Goal: Transaction & Acquisition: Purchase product/service

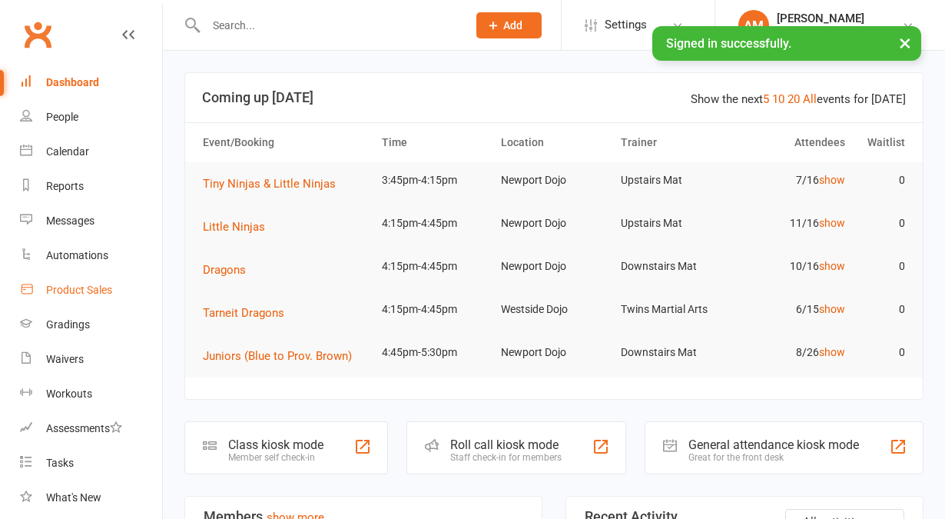
click at [95, 296] on div "Product Sales" at bounding box center [79, 290] width 66 height 12
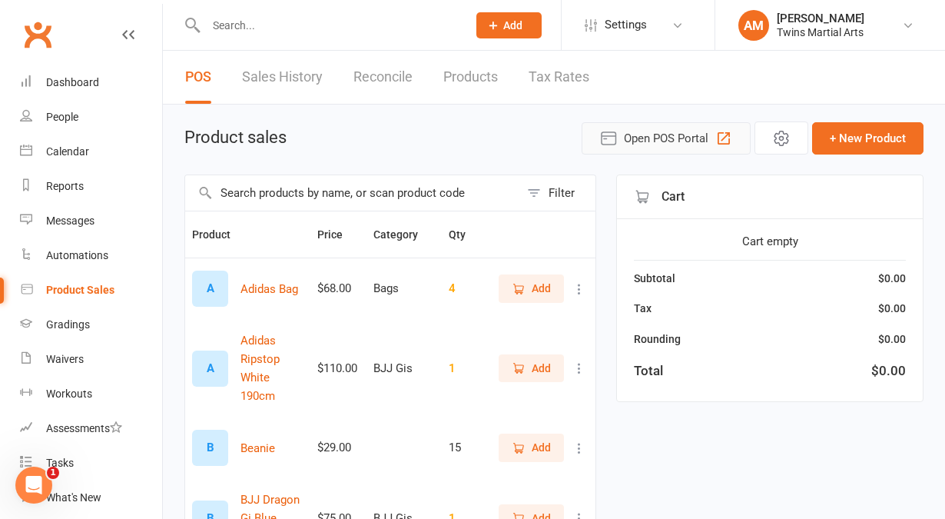
click at [668, 138] on span "Open POS Portal" at bounding box center [666, 138] width 85 height 18
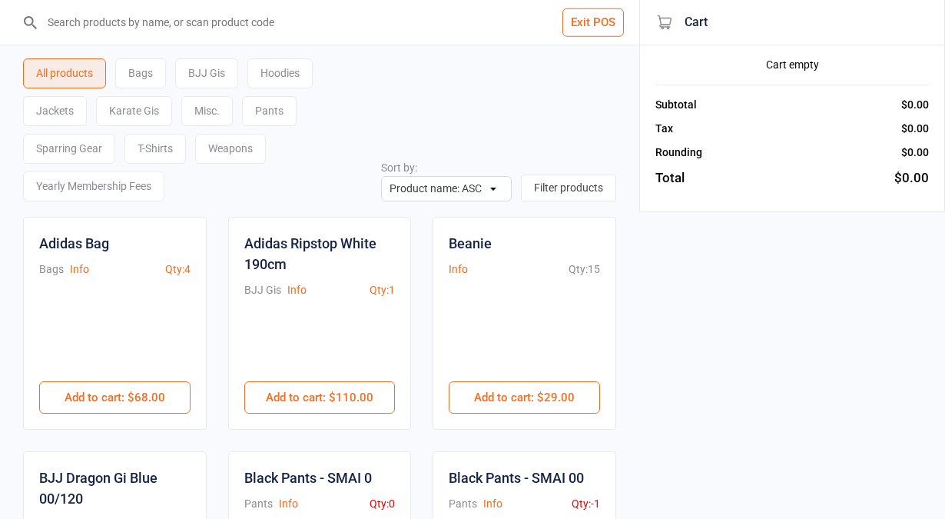
click at [147, 111] on div "Karate Gis" at bounding box center [134, 111] width 76 height 30
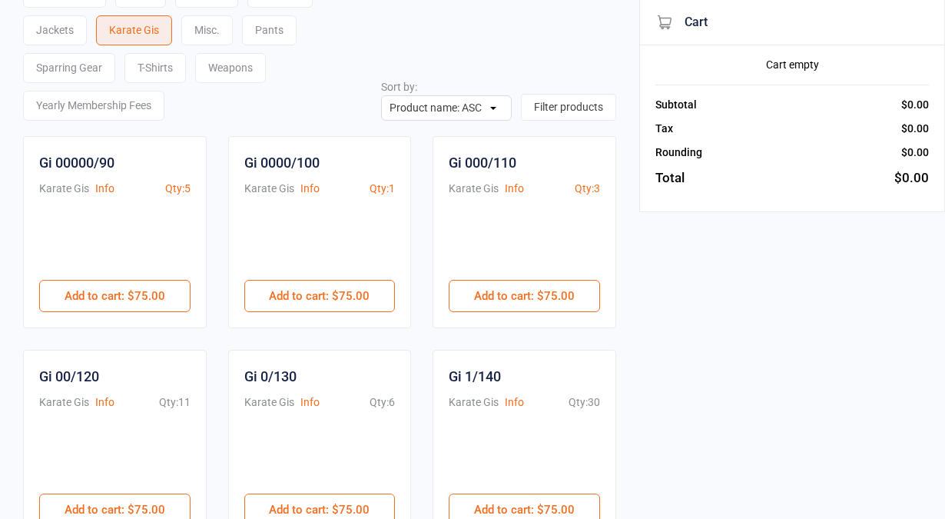
scroll to position [160, 0]
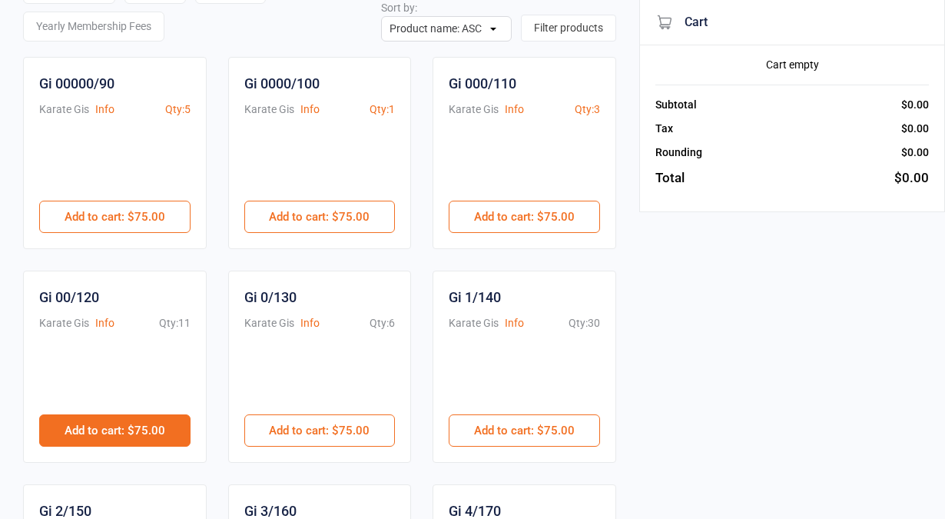
click at [138, 423] on button "Add to cart : $75.00" at bounding box center [114, 430] width 151 height 32
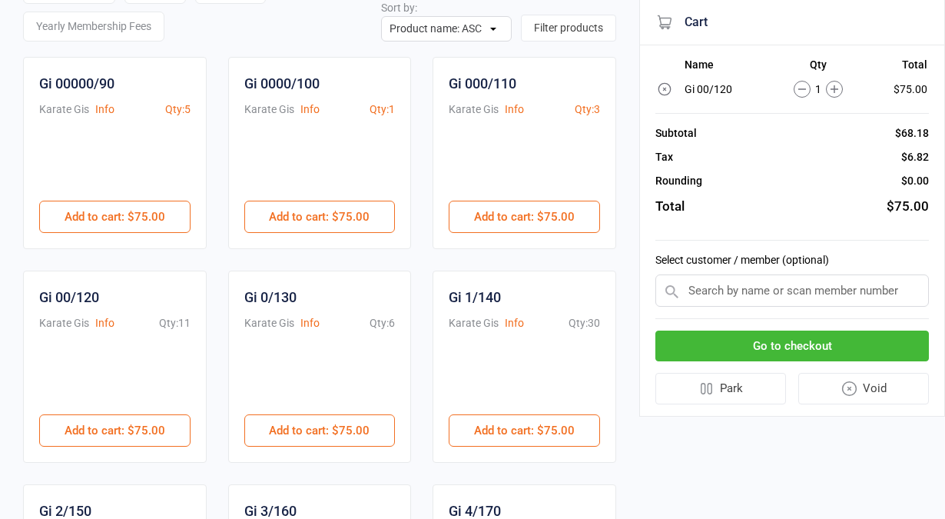
click at [748, 290] on input "text" at bounding box center [792, 290] width 274 height 32
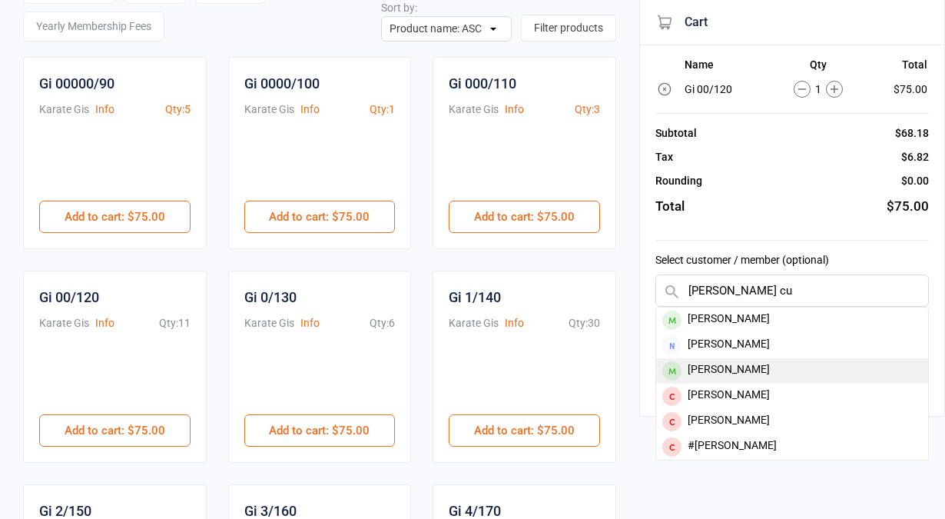
type input "harvey cu"
click at [749, 367] on div "Harvey Cunningham" at bounding box center [792, 370] width 272 height 25
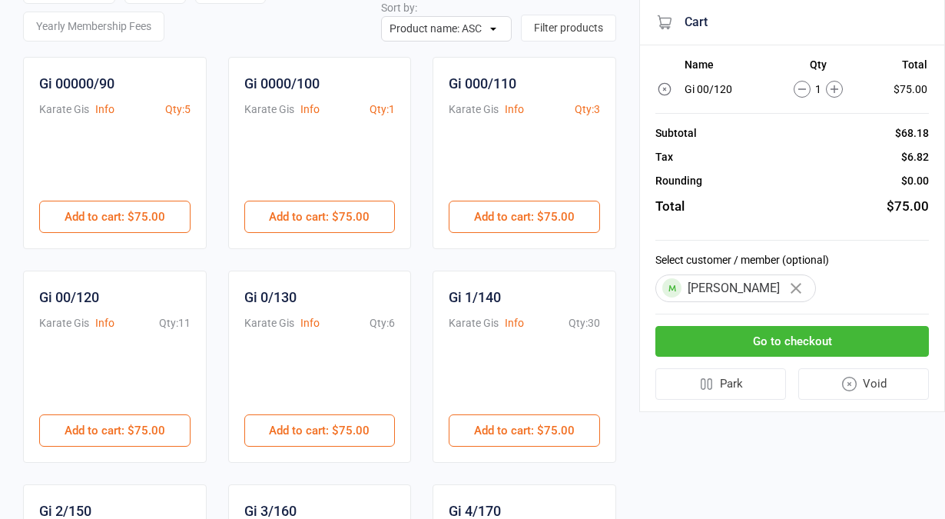
click at [778, 337] on button "Go to checkout" at bounding box center [792, 342] width 274 height 32
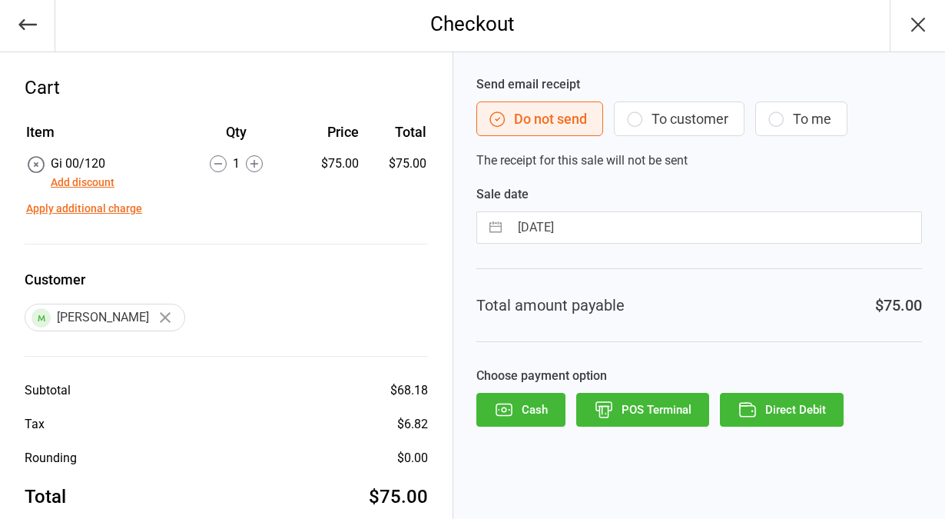
scroll to position [30, 0]
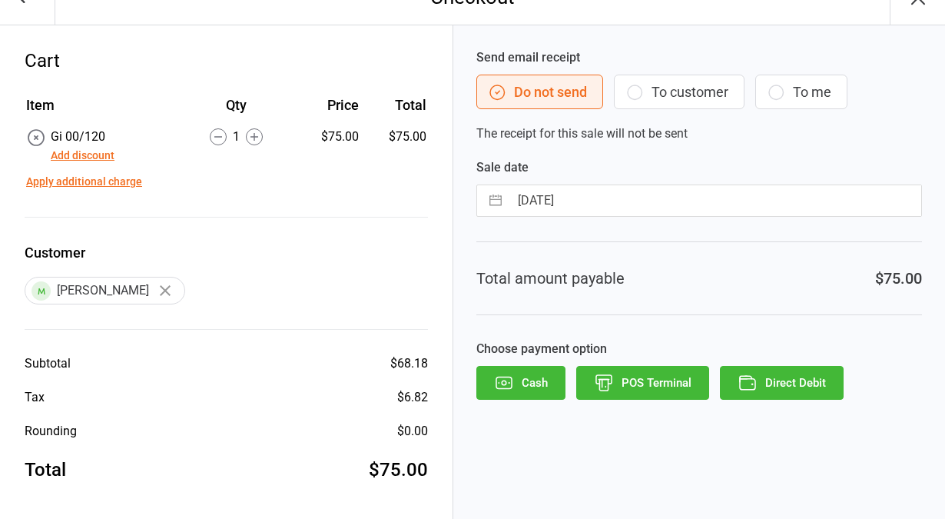
click at [100, 151] on button "Add discount" at bounding box center [83, 156] width 64 height 16
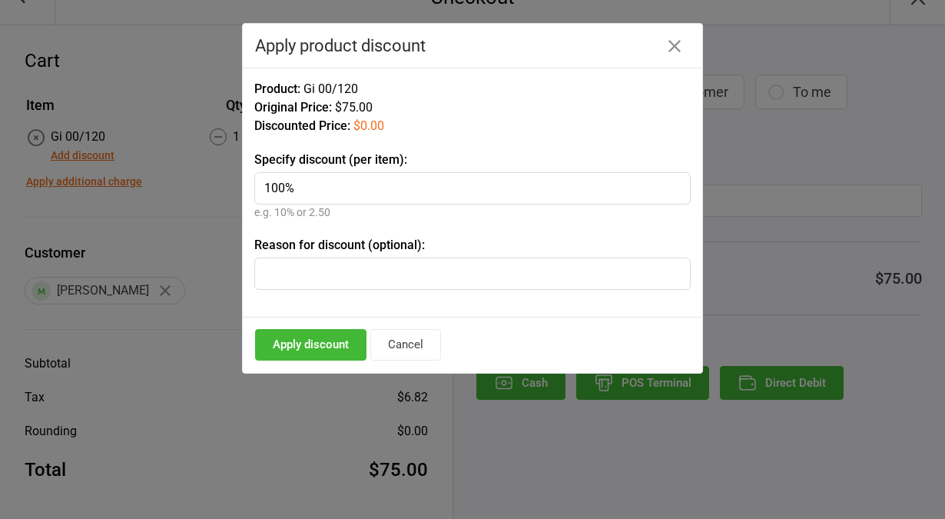
type input "100%"
click at [326, 267] on input "text" at bounding box center [472, 273] width 436 height 32
type input "S"
type input "Sign up new member"
click at [328, 340] on button "Apply discount" at bounding box center [310, 345] width 111 height 32
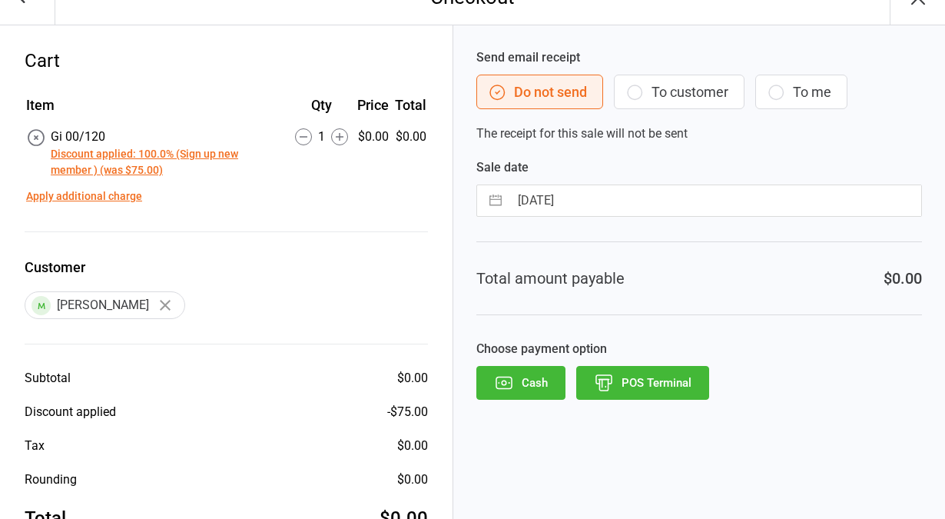
click at [656, 380] on button "POS Terminal" at bounding box center [642, 383] width 133 height 34
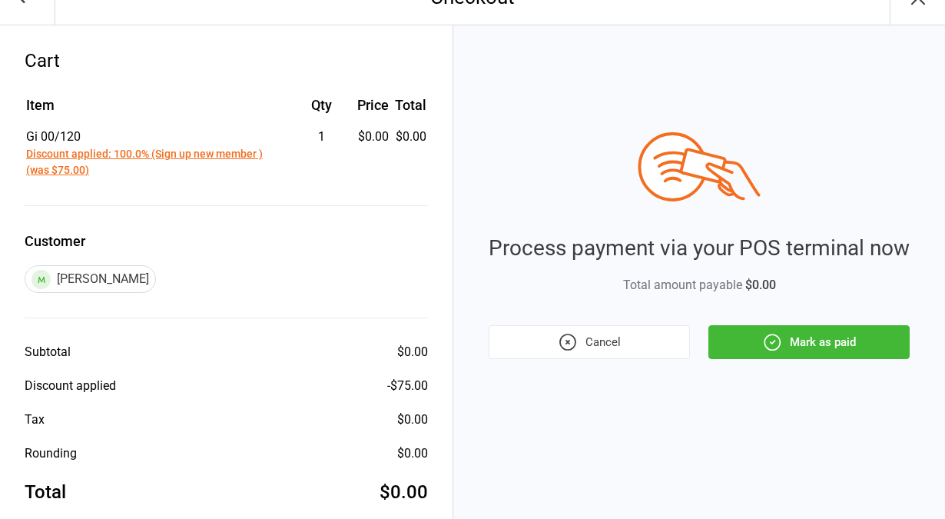
click at [801, 339] on button "Mark as paid" at bounding box center [809, 342] width 201 height 34
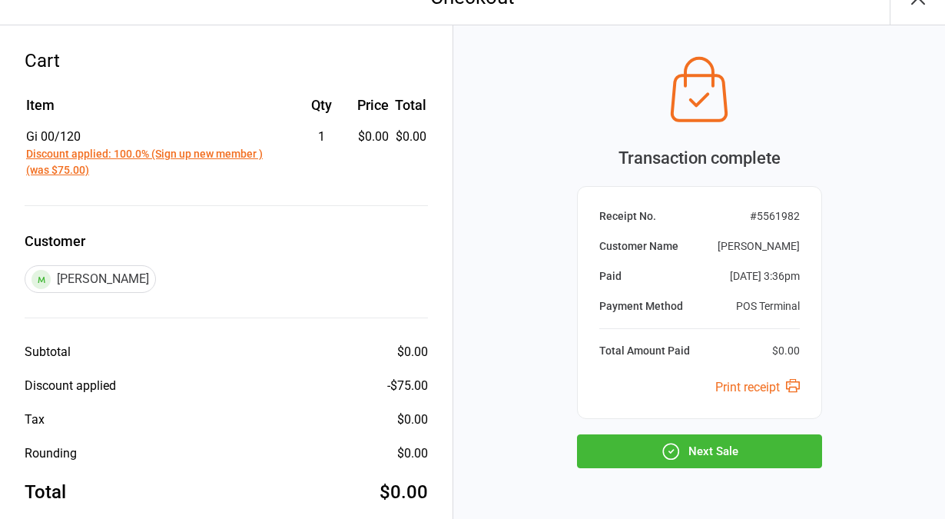
click at [700, 457] on button "Next Sale" at bounding box center [699, 451] width 245 height 34
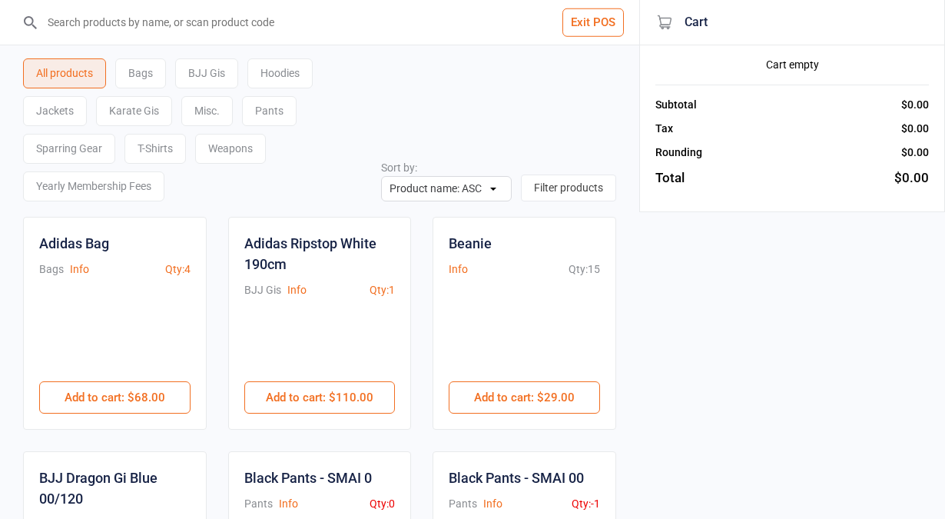
click at [612, 21] on button "Exit POS" at bounding box center [593, 22] width 61 height 28
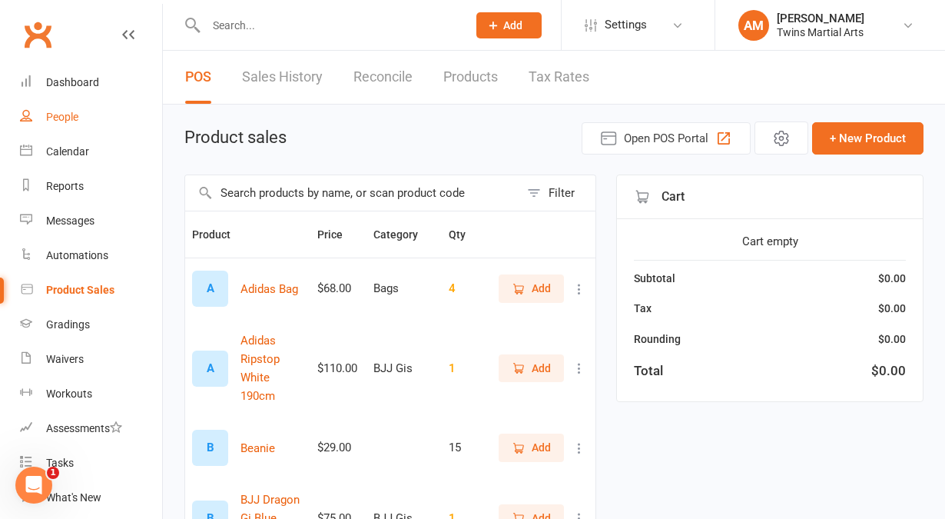
click at [104, 112] on link "People" at bounding box center [91, 117] width 142 height 35
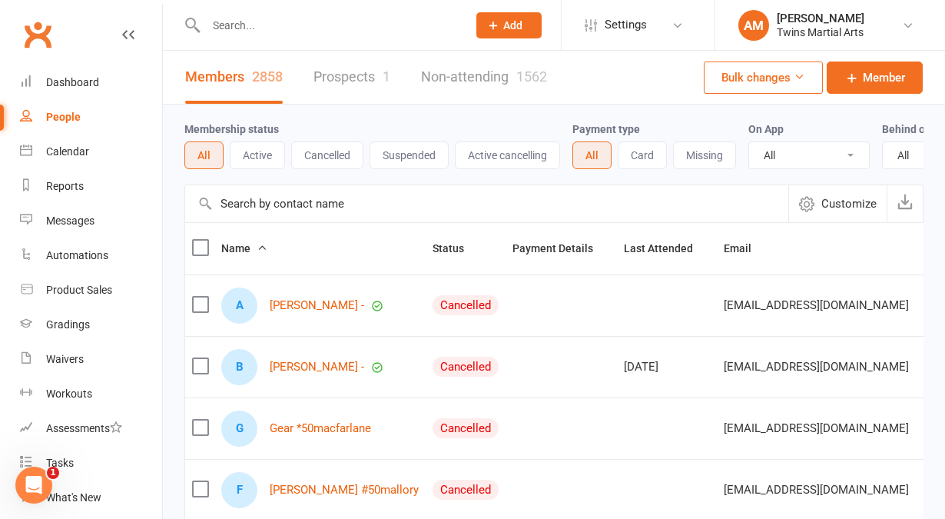
click at [254, 23] on input "text" at bounding box center [328, 26] width 255 height 22
type input "e"
click at [63, 163] on link "Calendar" at bounding box center [91, 151] width 142 height 35
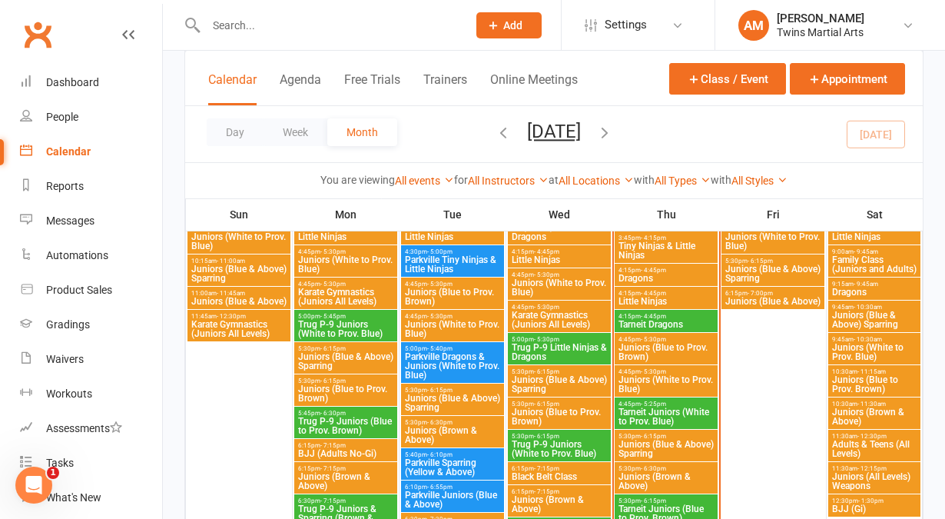
scroll to position [1133, 0]
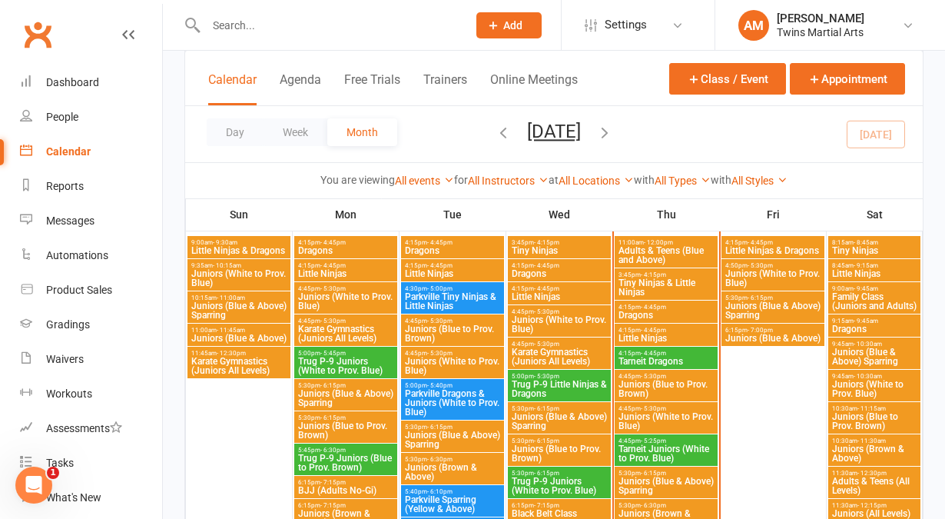
click at [674, 309] on span "4:15pm - 4:45pm" at bounding box center [666, 307] width 97 height 7
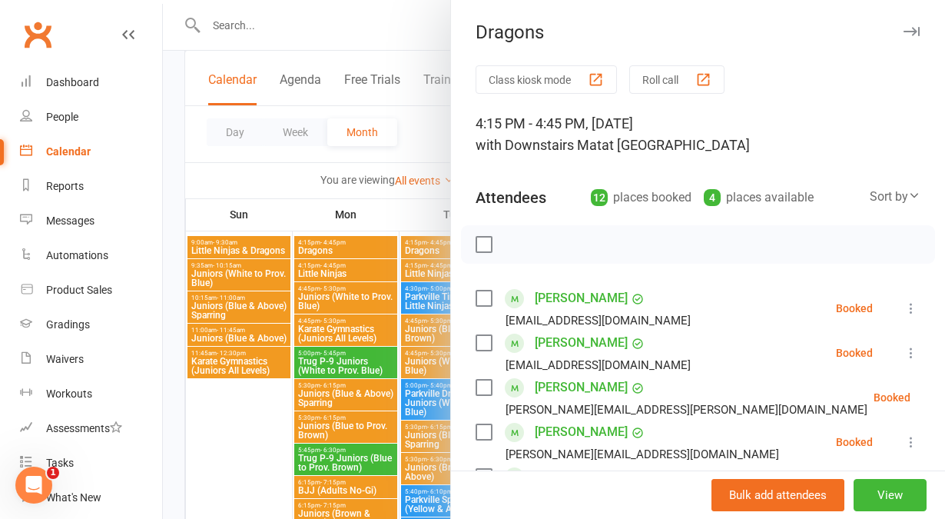
click at [420, 223] on div at bounding box center [554, 259] width 782 height 519
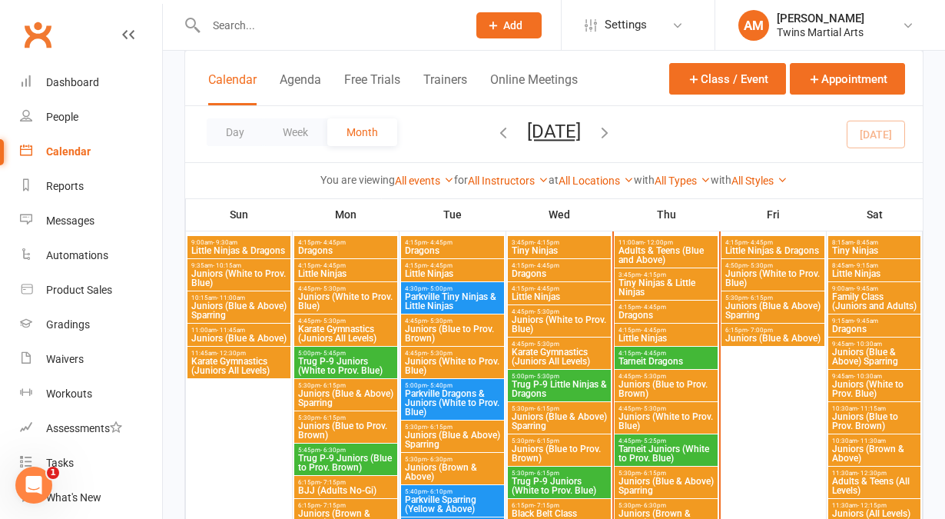
click at [641, 329] on span "- 4:45pm" at bounding box center [653, 330] width 25 height 7
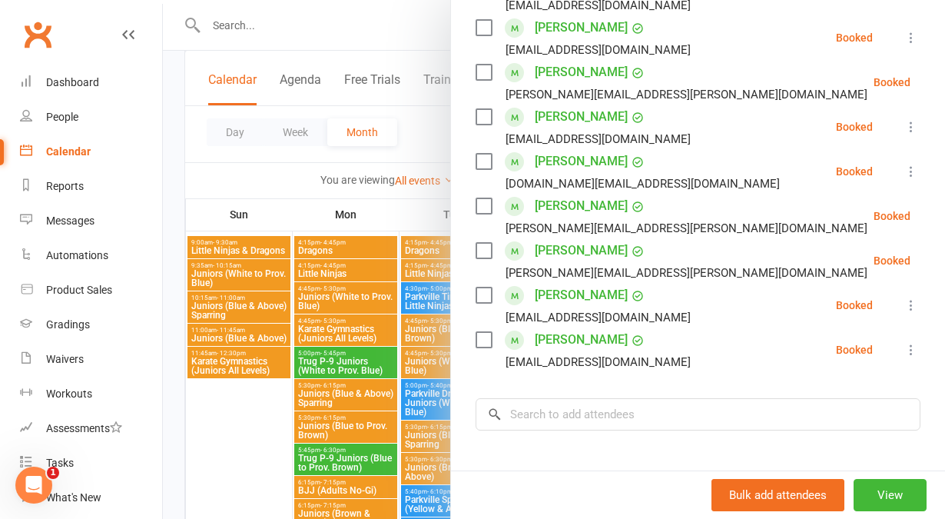
scroll to position [327, 0]
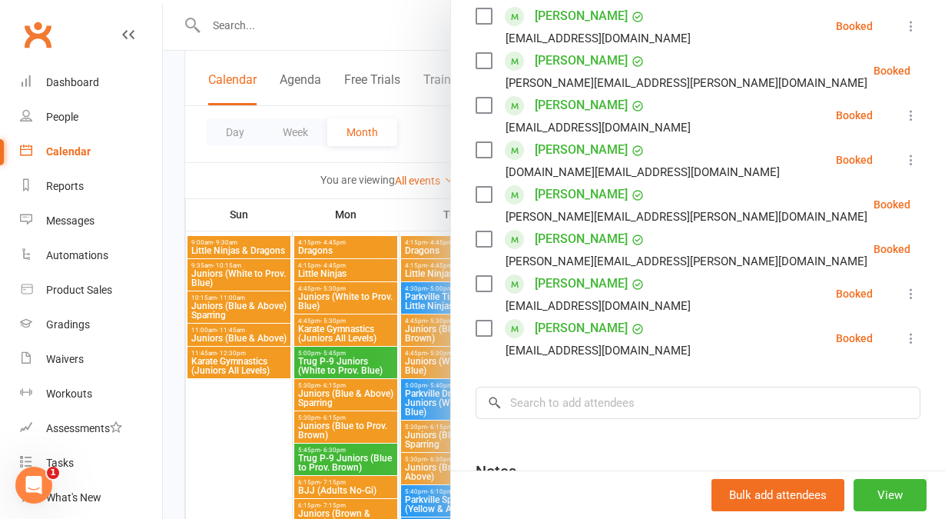
click at [419, 141] on div at bounding box center [554, 259] width 782 height 519
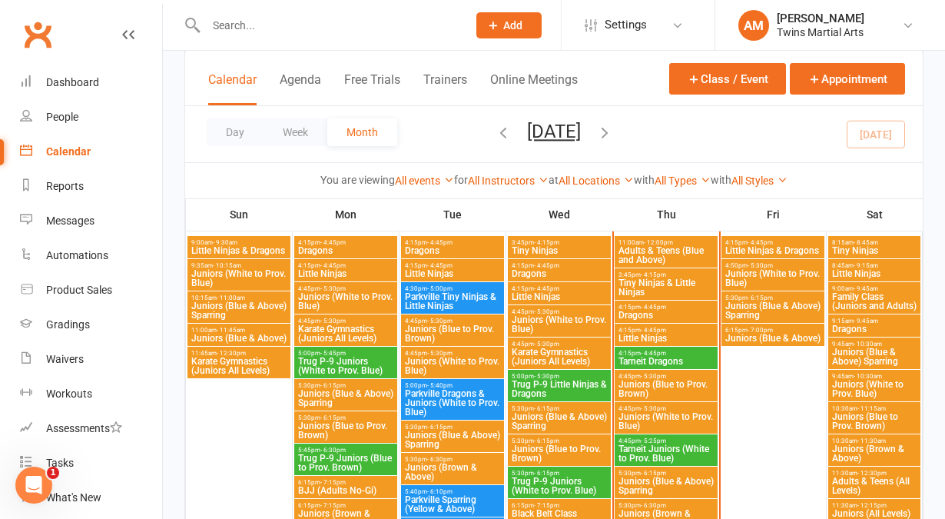
click at [646, 308] on span "- 4:45pm" at bounding box center [653, 307] width 25 height 7
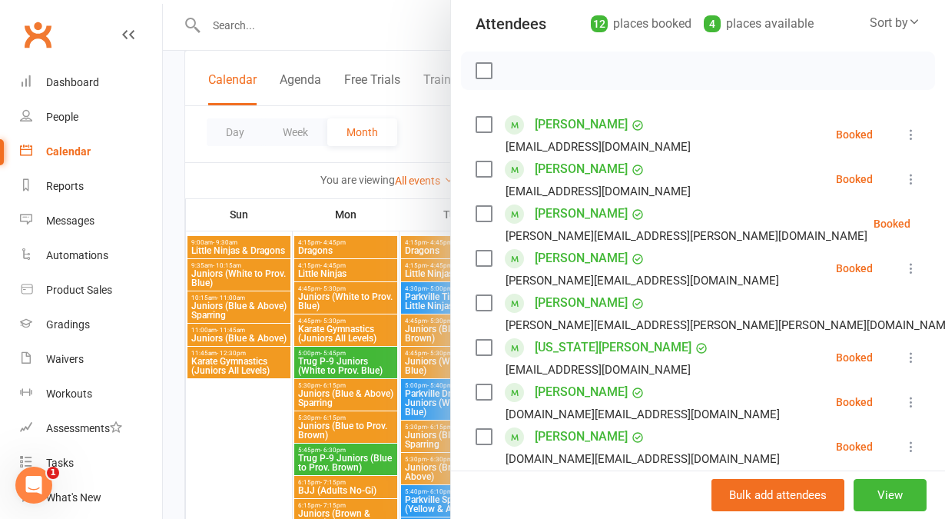
scroll to position [161, 0]
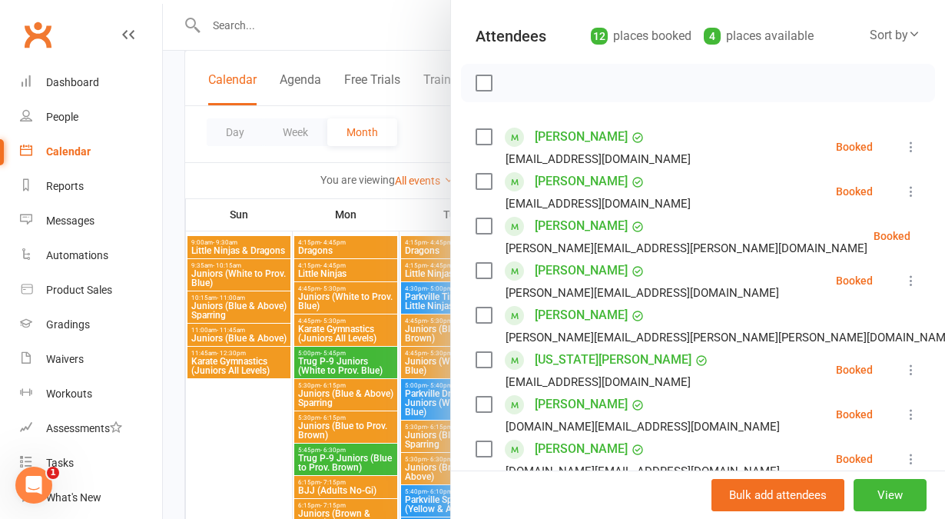
click at [416, 138] on div at bounding box center [554, 259] width 782 height 519
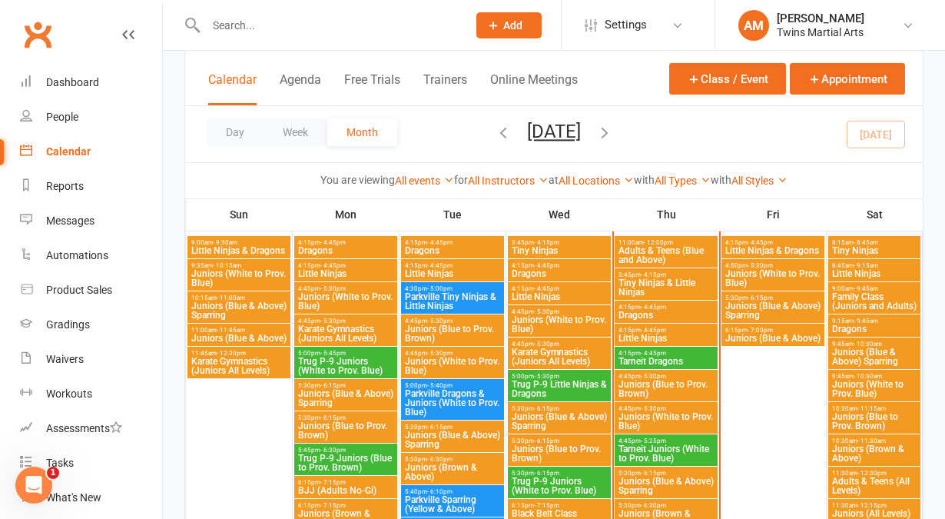
click at [922, 264] on td "16" at bounding box center [875, 463] width 96 height 509
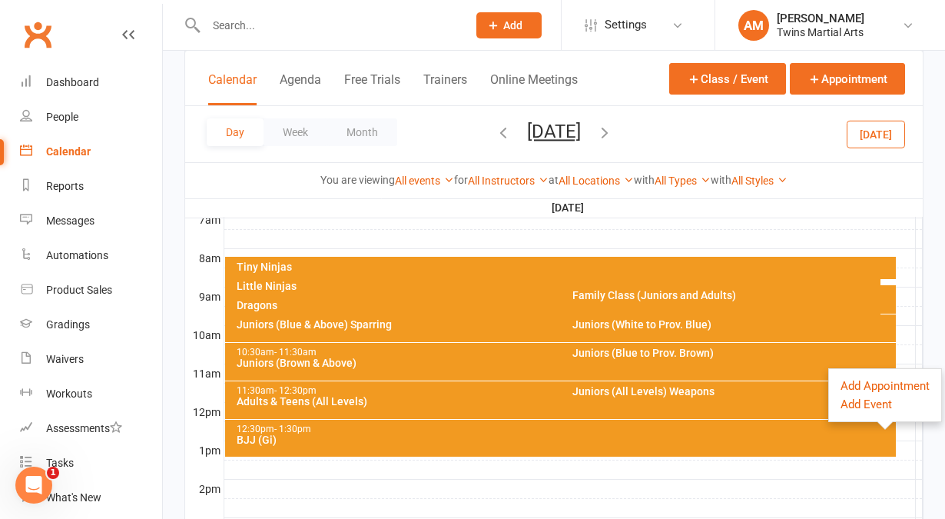
scroll to position [0, 0]
